Goal: Use online tool/utility

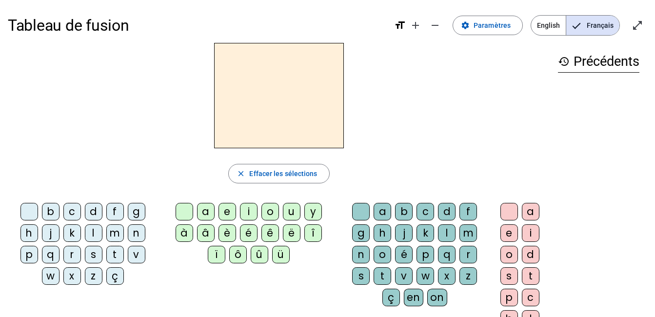
click at [89, 232] on div "l" at bounding box center [94, 233] width 18 height 18
click at [200, 206] on div "a" at bounding box center [206, 212] width 18 height 18
click at [309, 84] on h2 "la" at bounding box center [279, 95] width 130 height 105
click at [113, 233] on div "m" at bounding box center [115, 233] width 18 height 18
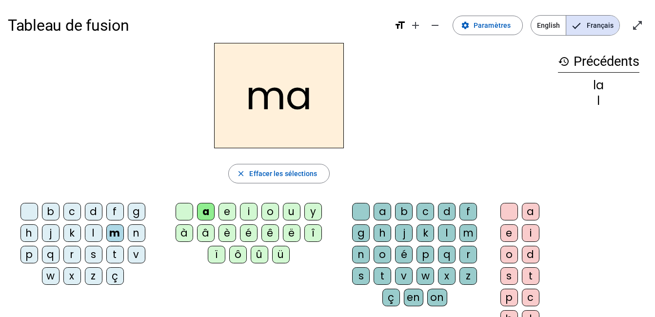
click at [228, 233] on div "è" at bounding box center [227, 233] width 18 height 18
click at [95, 252] on div "s" at bounding box center [94, 255] width 18 height 18
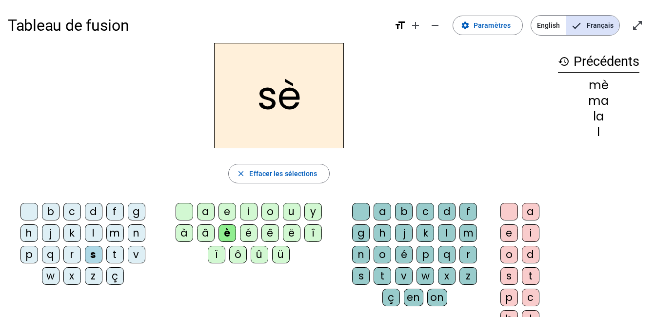
click at [210, 207] on div "a" at bounding box center [206, 212] width 18 height 18
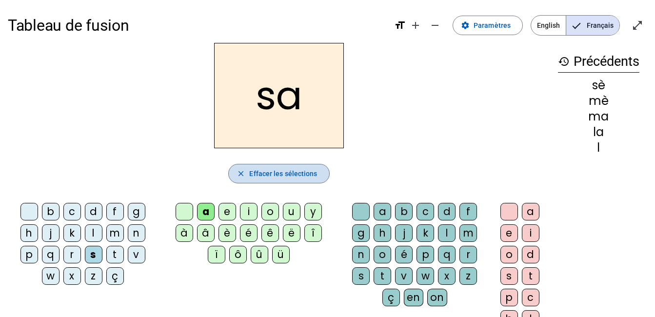
click at [285, 174] on span "Effacer les sélections" at bounding box center [283, 174] width 68 height 12
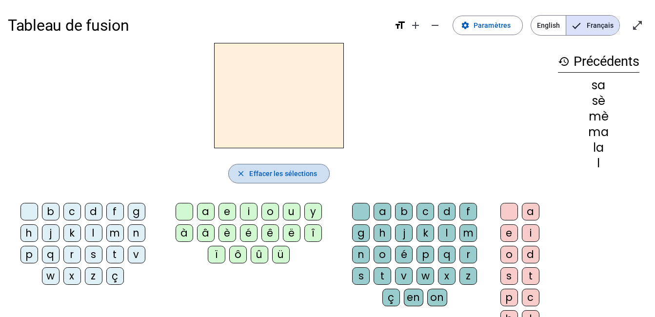
click at [291, 170] on span "Effacer les sélections" at bounding box center [283, 174] width 68 height 12
